Goal: Transaction & Acquisition: Purchase product/service

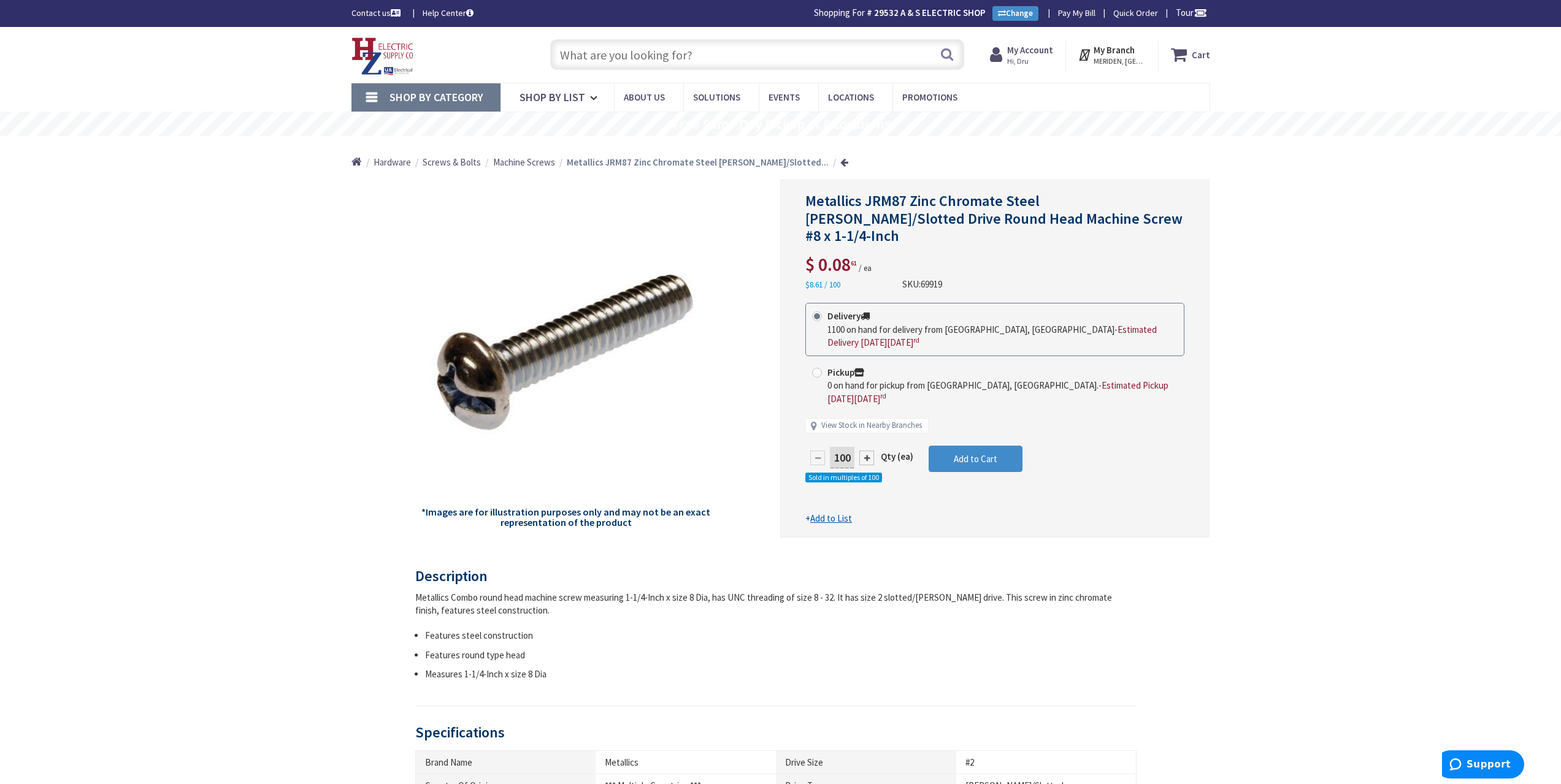
click at [678, 55] on input "text" at bounding box center [756, 54] width 414 height 31
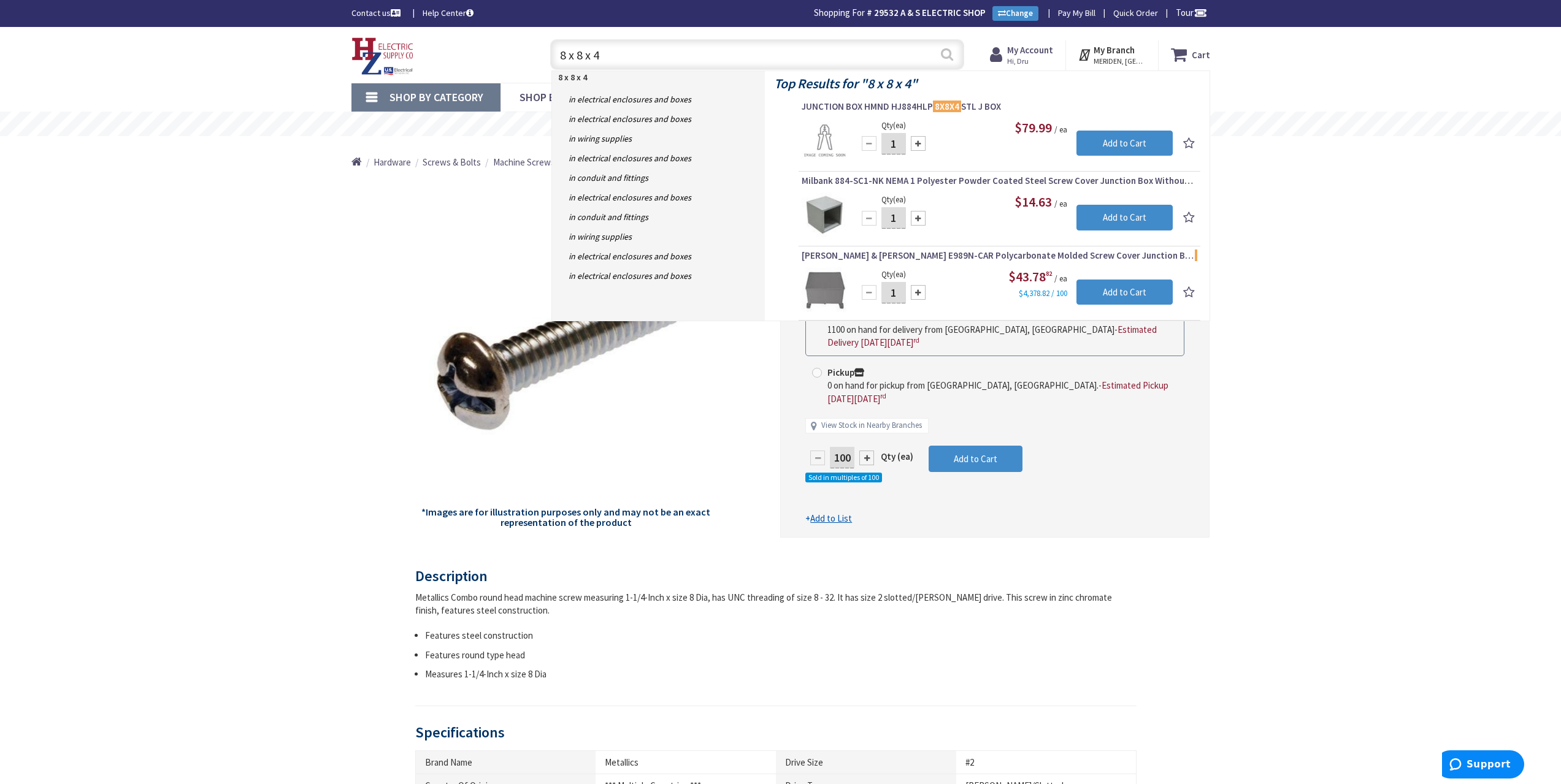
type input "8 x 8 x 4"
click at [942, 58] on button "Search" at bounding box center [947, 54] width 16 height 28
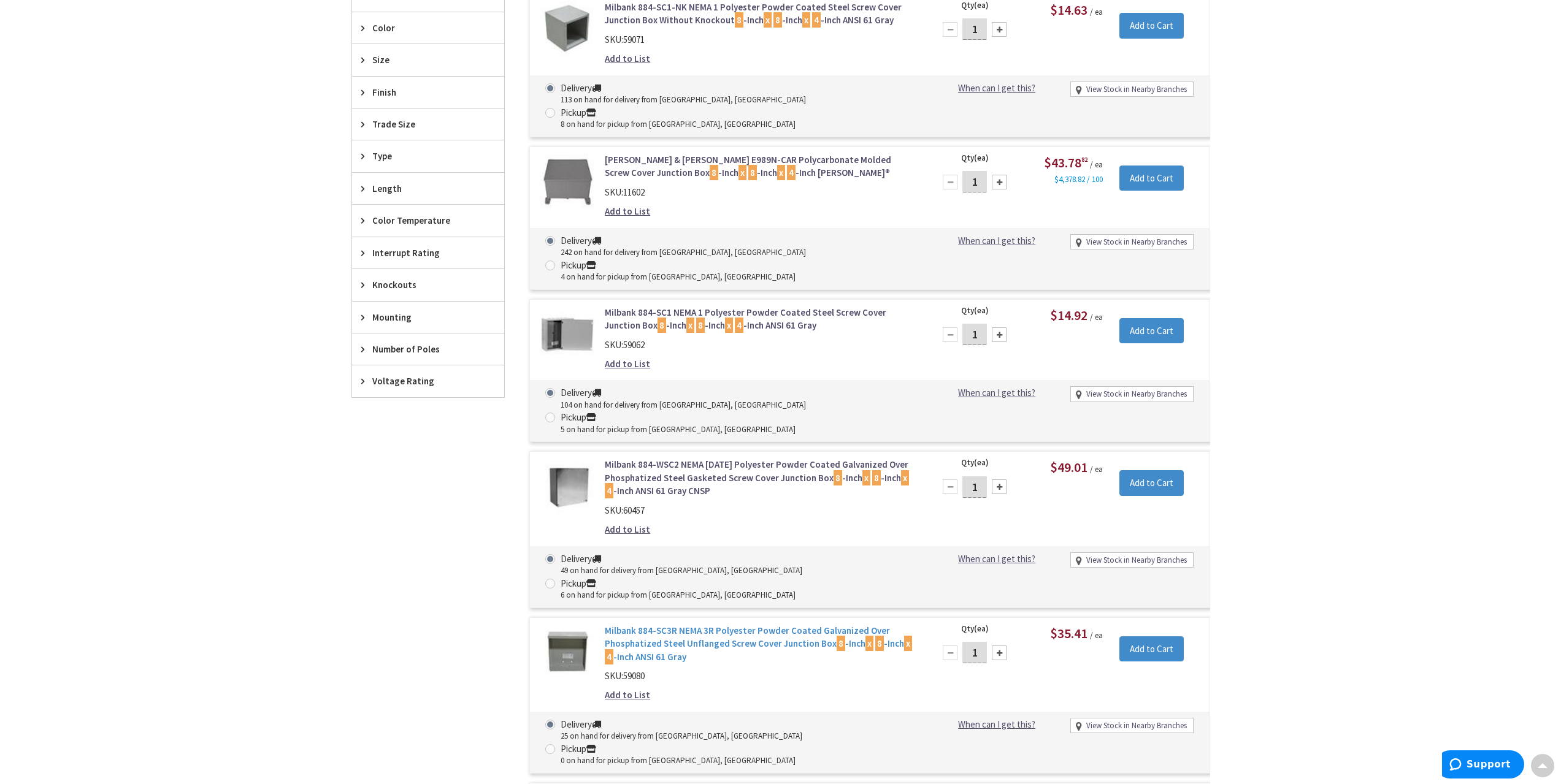
scroll to position [553, 0]
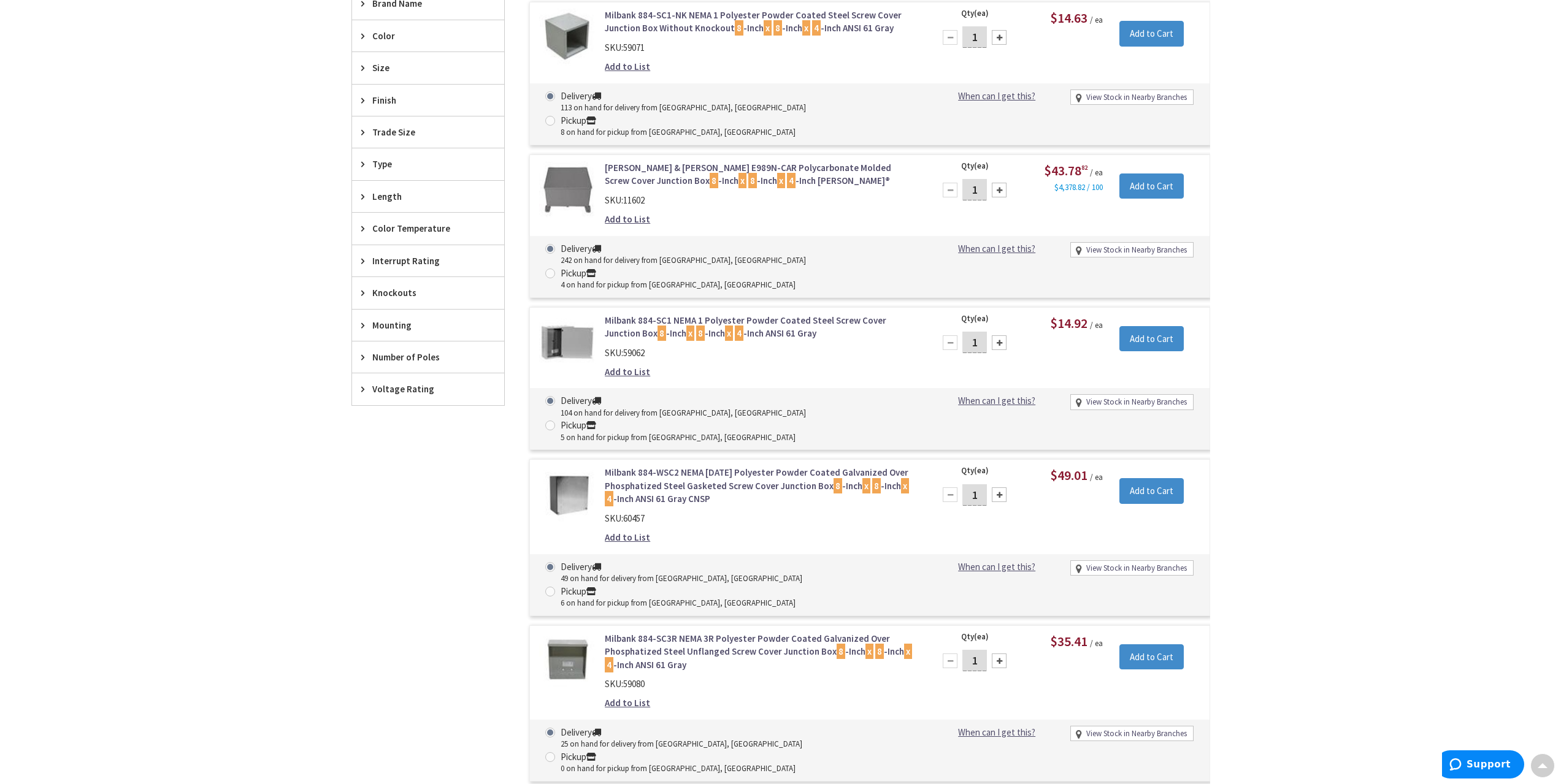
click at [730, 466] on link "Milbank 884-WSC2 NEMA 1/3/12 Polyester Powder Coated Galvanized Over Phosphatiz…" at bounding box center [761, 485] width 312 height 39
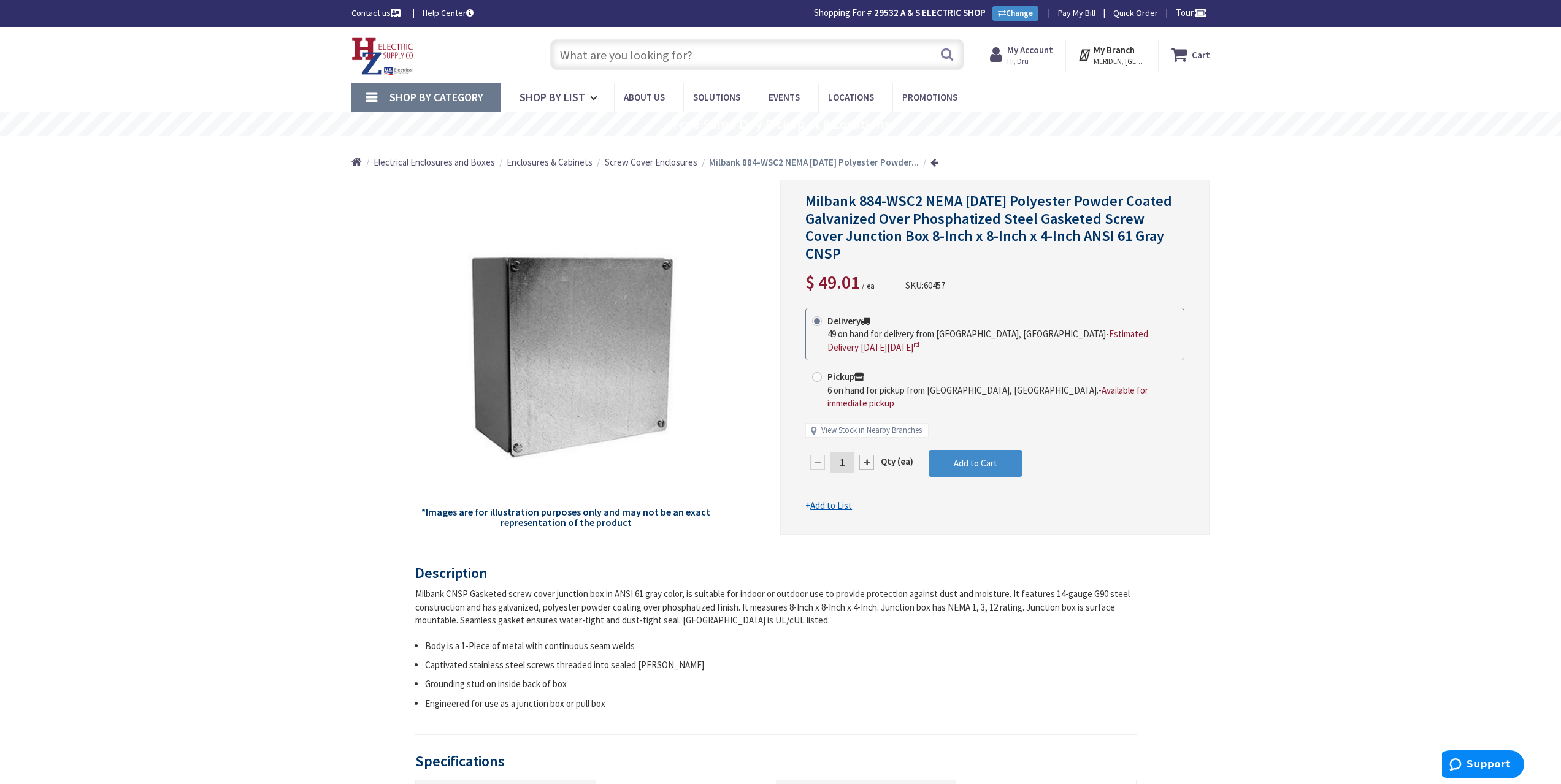
click at [626, 64] on input "text" at bounding box center [756, 54] width 414 height 31
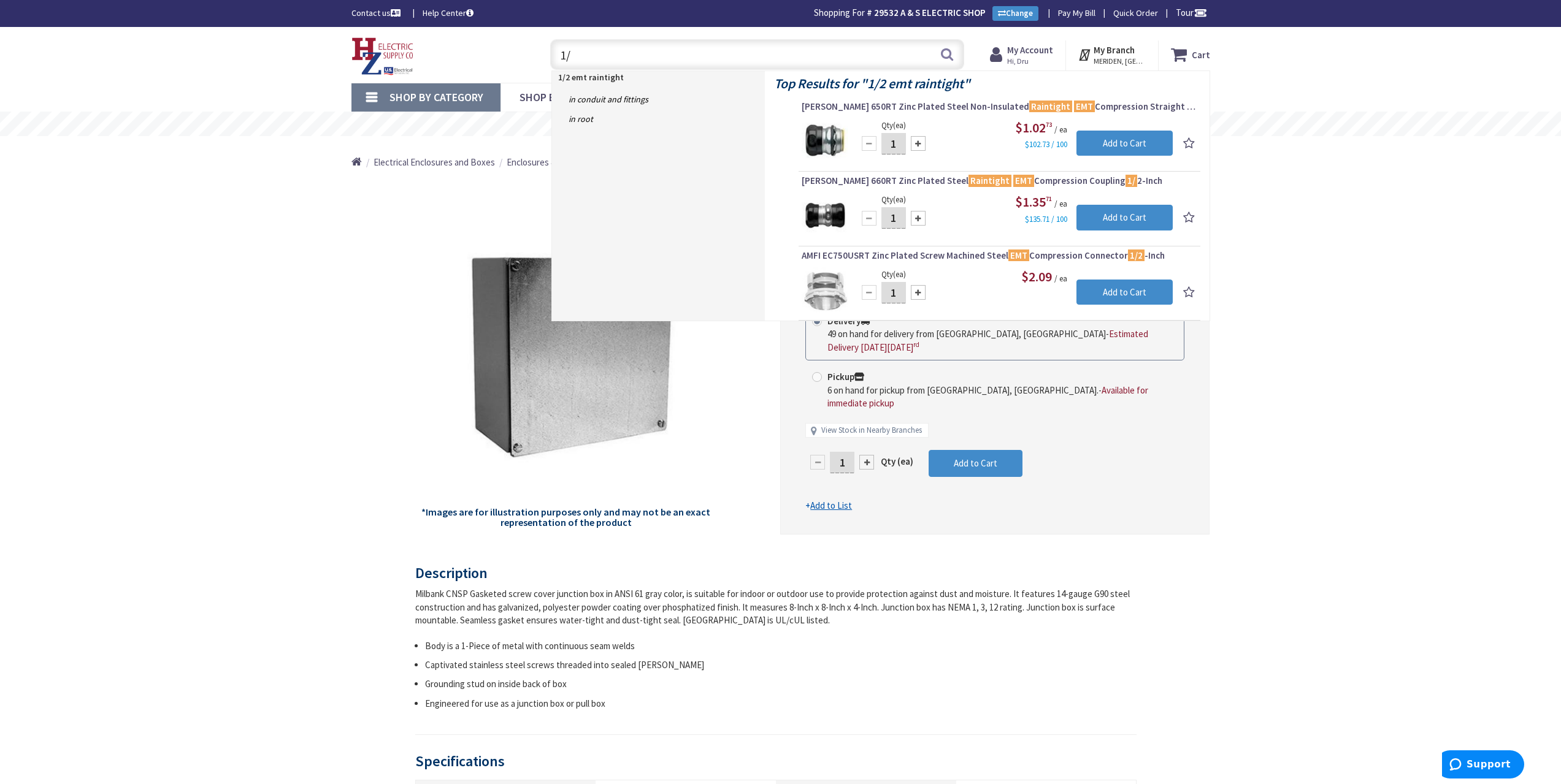
type input "1"
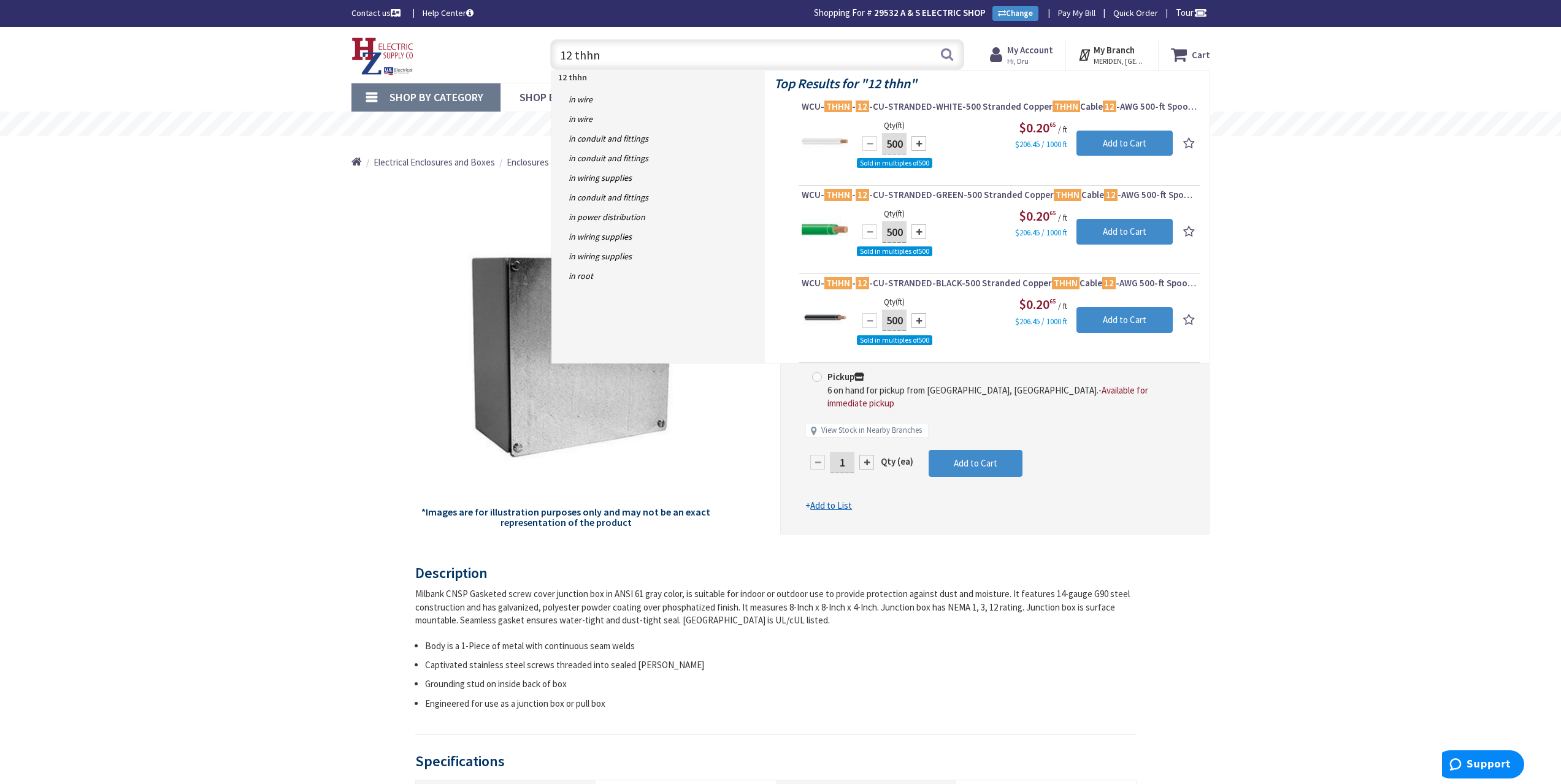
type input "12 thhn"
